Goal: Information Seeking & Learning: Check status

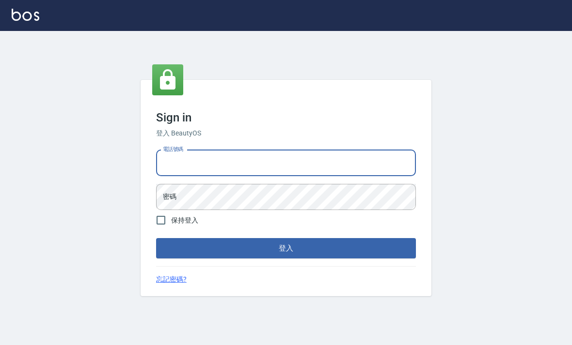
scroll to position [93, 0]
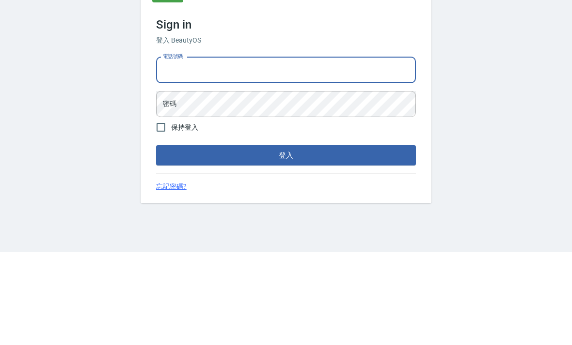
type input "0952064966"
click at [286, 238] on button "登入" at bounding box center [286, 248] width 260 height 20
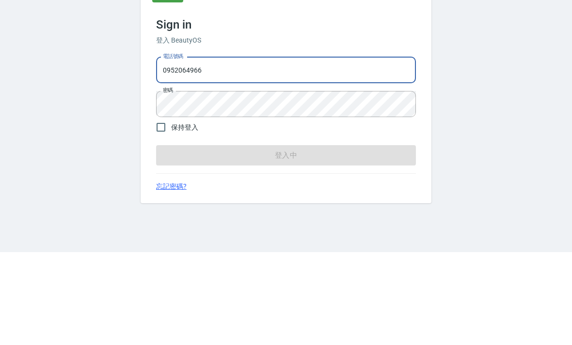
scroll to position [31, 0]
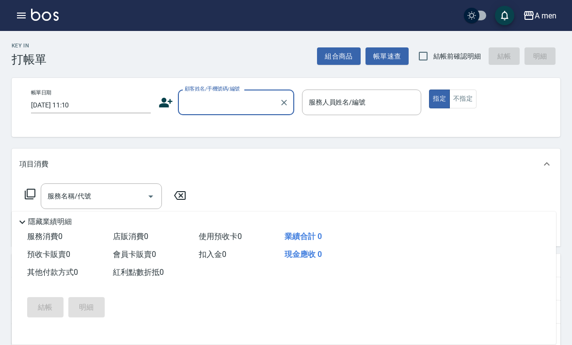
click at [25, 15] on icon "button" at bounding box center [21, 16] width 9 height 6
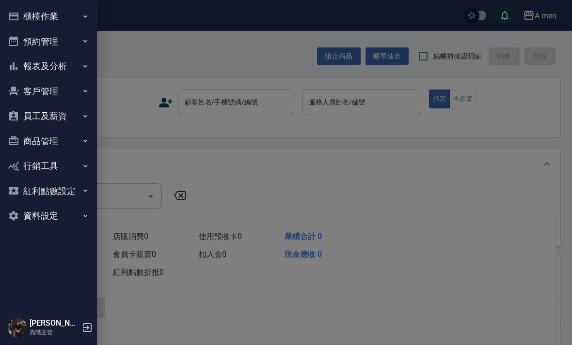
click at [14, 67] on icon "button" at bounding box center [14, 66] width 8 height 8
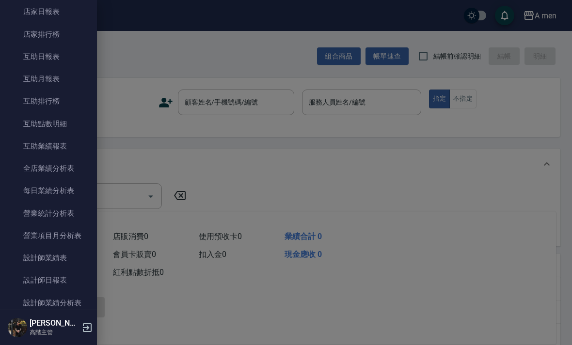
scroll to position [148, 0]
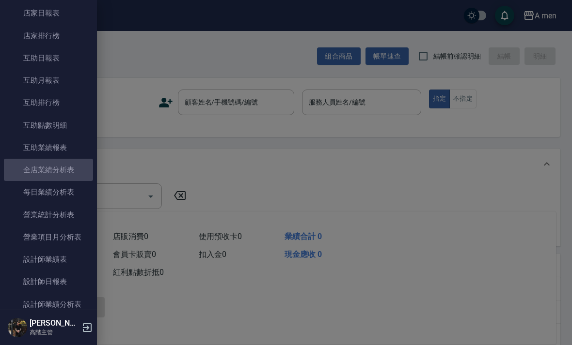
click at [20, 170] on link "全店業績分析表" at bounding box center [48, 170] width 89 height 22
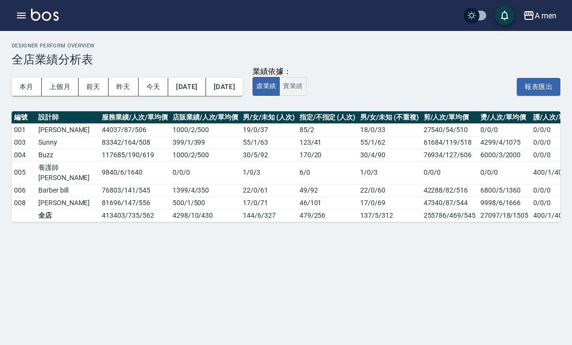
click at [20, 18] on icon "button" at bounding box center [21, 16] width 9 height 6
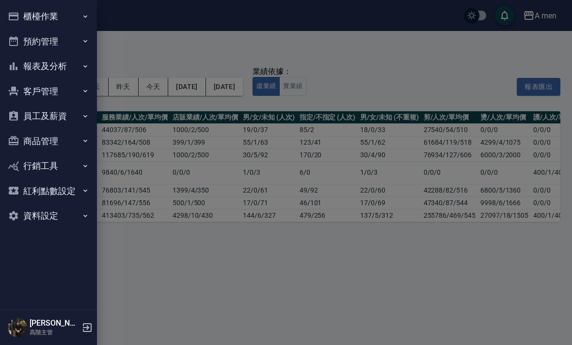
click at [13, 64] on icon "button" at bounding box center [14, 66] width 8 height 8
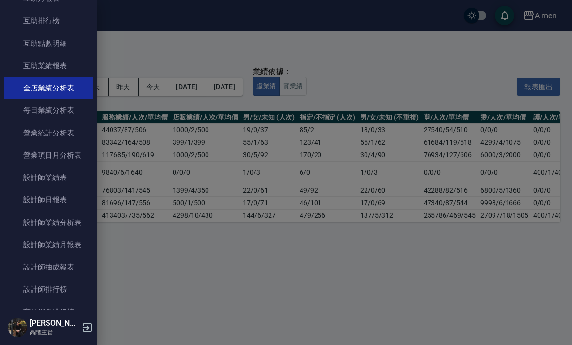
scroll to position [236, 0]
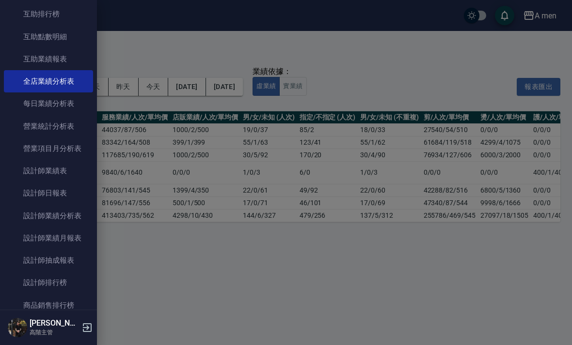
click at [32, 239] on link "設計師業績月報表" at bounding box center [48, 238] width 89 height 22
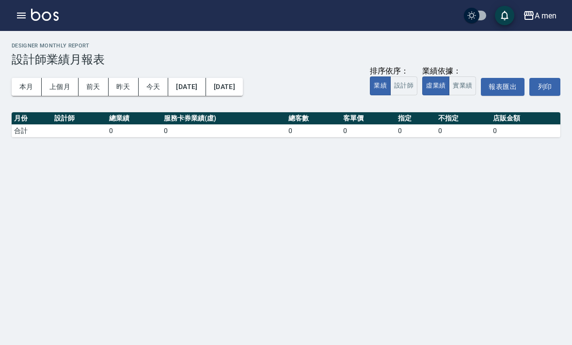
click at [18, 85] on button "本月" at bounding box center [27, 87] width 30 height 18
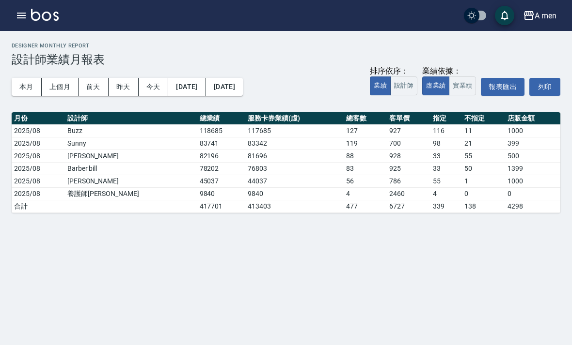
click at [26, 14] on icon "button" at bounding box center [21, 16] width 12 height 12
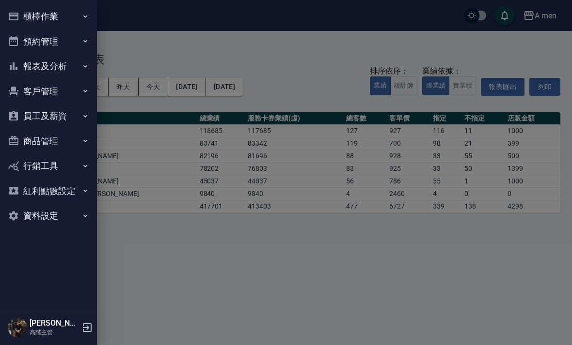
click at [73, 66] on button "報表及分析" at bounding box center [48, 66] width 89 height 25
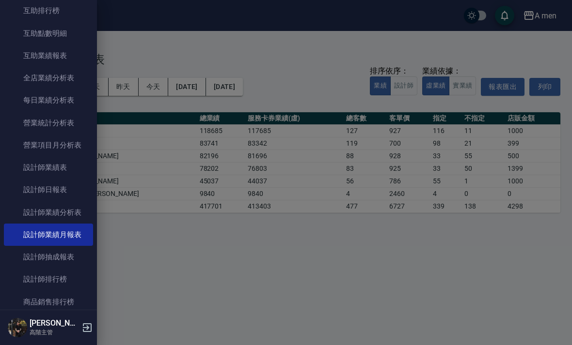
scroll to position [241, 0]
click at [79, 207] on link "設計師業績分析表" at bounding box center [48, 212] width 89 height 22
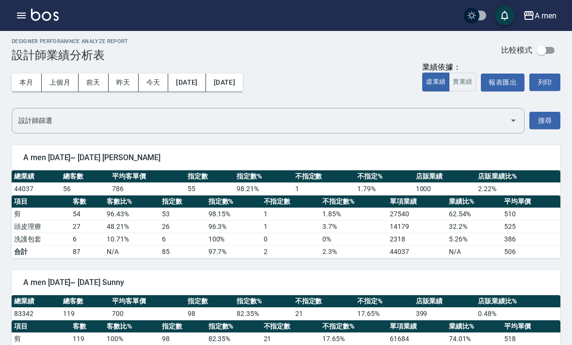
click at [32, 80] on button "本月" at bounding box center [27, 83] width 30 height 18
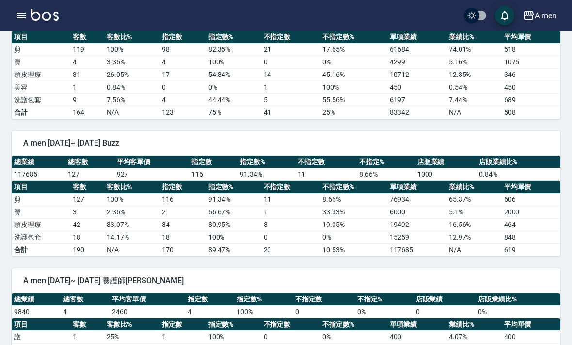
scroll to position [294, 0]
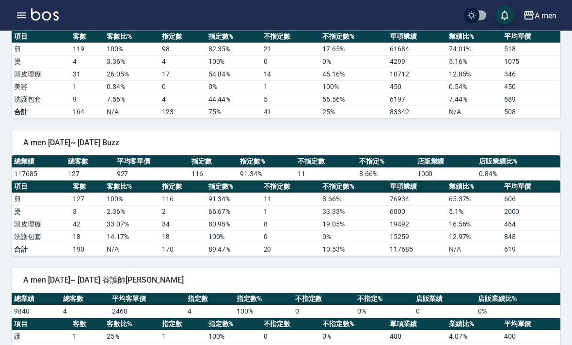
click at [129, 187] on th "客數比%" at bounding box center [131, 187] width 55 height 13
click at [145, 190] on th "客數比%" at bounding box center [131, 187] width 55 height 13
click at [211, 189] on th "指定數%" at bounding box center [233, 187] width 55 height 13
click at [83, 219] on td "42" at bounding box center [87, 224] width 34 height 13
click at [515, 213] on td "2000" at bounding box center [530, 212] width 59 height 13
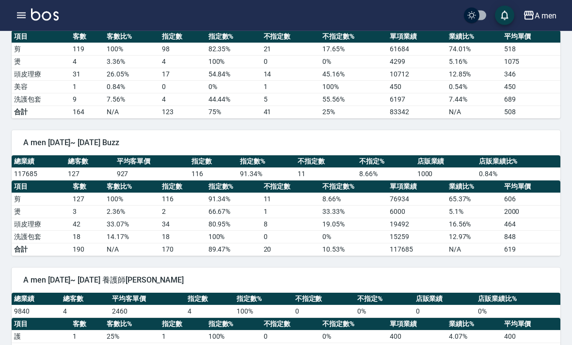
click at [515, 213] on td "2000" at bounding box center [530, 212] width 59 height 13
click at [424, 178] on td "1000" at bounding box center [446, 174] width 62 height 13
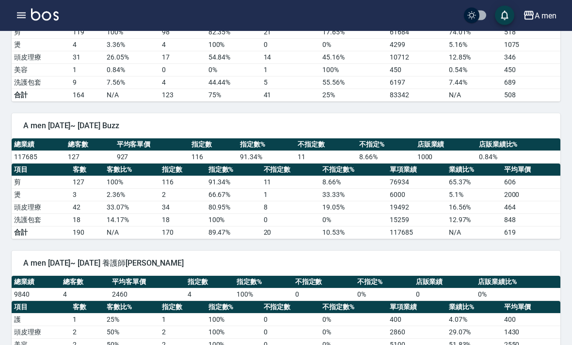
scroll to position [311, 0]
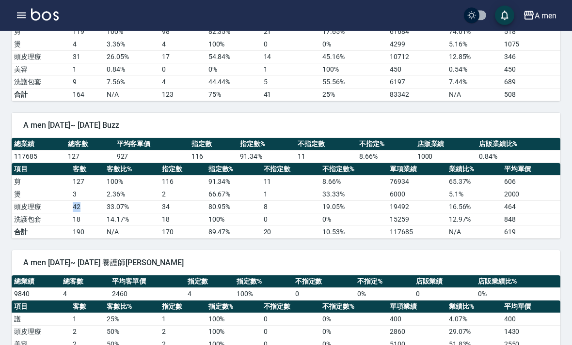
click at [512, 211] on td "464" at bounding box center [530, 207] width 59 height 13
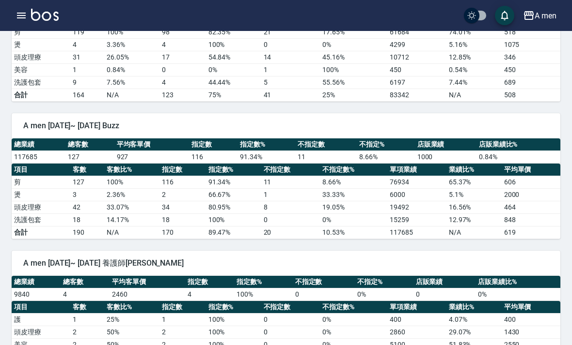
click at [79, 213] on td "42" at bounding box center [87, 207] width 34 height 13
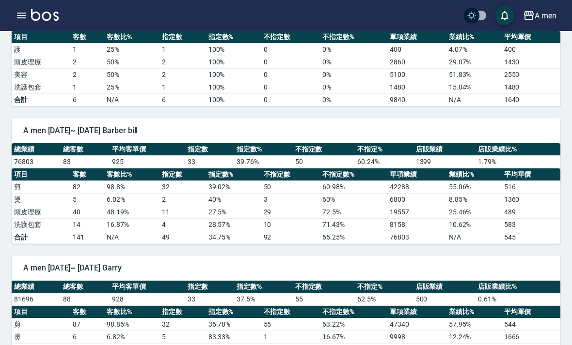
scroll to position [598, 0]
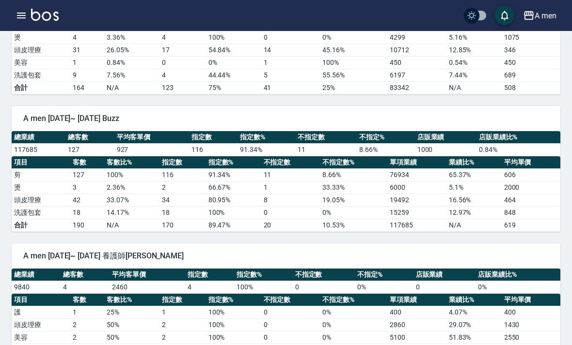
scroll to position [323, 0]
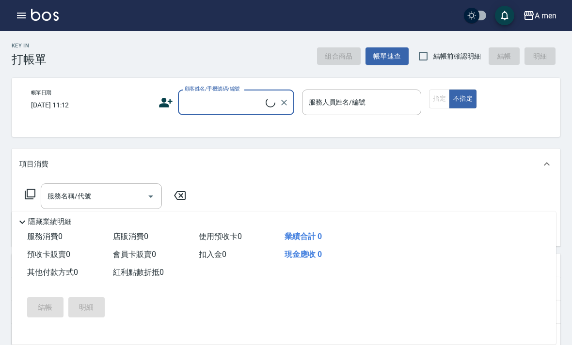
click at [24, 19] on icon "button" at bounding box center [21, 16] width 12 height 12
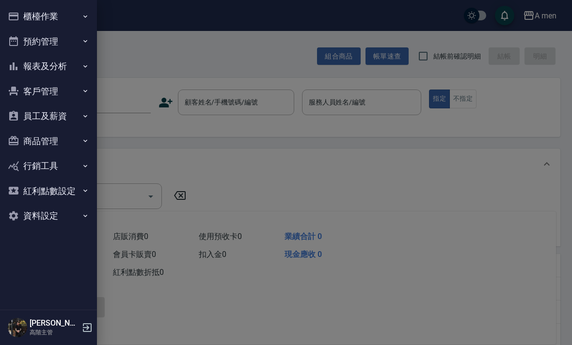
click at [73, 68] on button "報表及分析" at bounding box center [48, 66] width 89 height 25
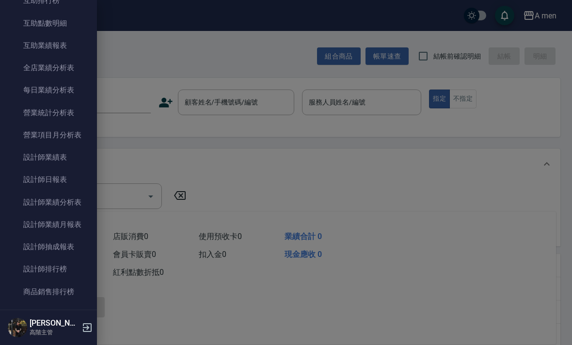
scroll to position [250, 0]
click at [78, 201] on link "設計師業績分析表" at bounding box center [48, 202] width 89 height 22
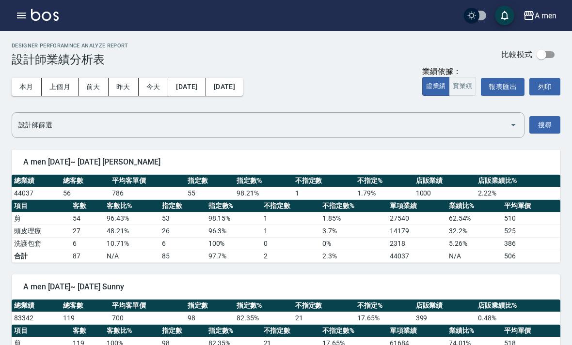
click at [54, 87] on button "上個月" at bounding box center [60, 87] width 37 height 18
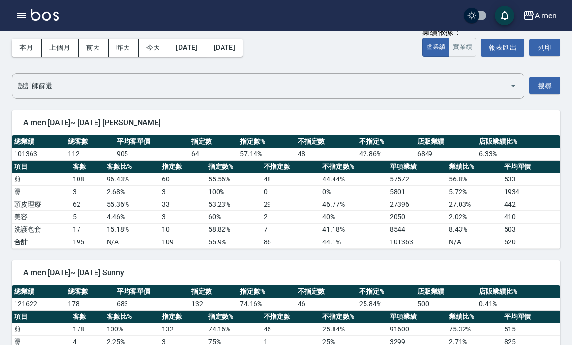
scroll to position [19, 0]
